Goal: Task Accomplishment & Management: Manage account settings

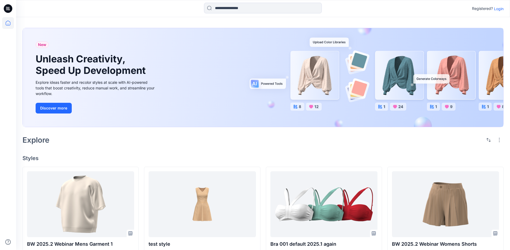
click at [273, 143] on div "Explore" at bounding box center [262, 139] width 481 height 13
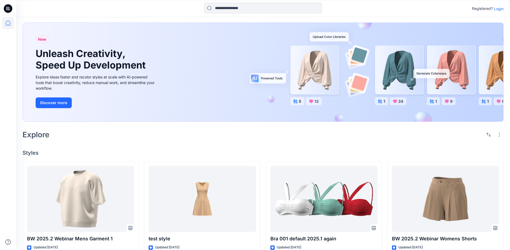
scroll to position [7, 0]
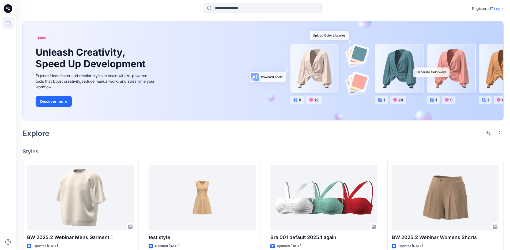
click at [499, 12] on div "Registered? Login" at bounding box center [262, 9] width 493 height 12
click at [499, 11] on p "Login" at bounding box center [499, 9] width 10 height 6
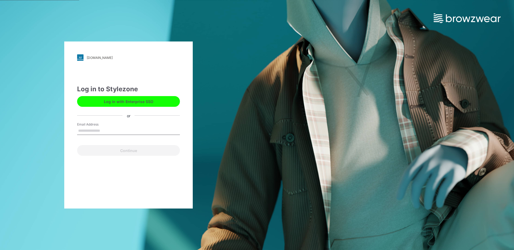
click at [132, 103] on button "Log in with Enterprise SSO" at bounding box center [128, 101] width 103 height 11
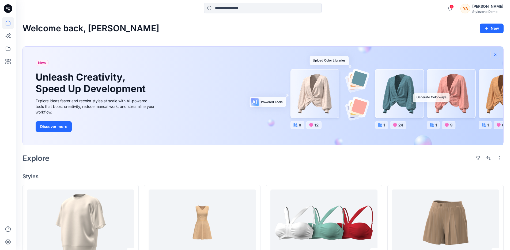
click at [494, 55] on icon "button" at bounding box center [495, 54] width 2 height 2
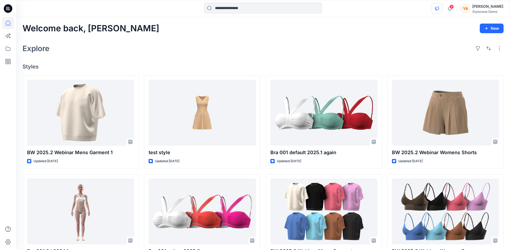
click at [438, 7] on icon "button" at bounding box center [436, 8] width 4 height 4
